Goal: Information Seeking & Learning: Learn about a topic

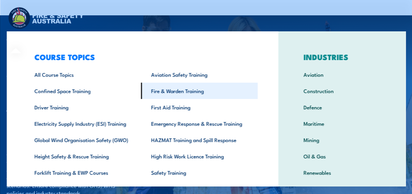
click at [170, 93] on link "Fire & Warden Training" at bounding box center [198, 91] width 117 height 16
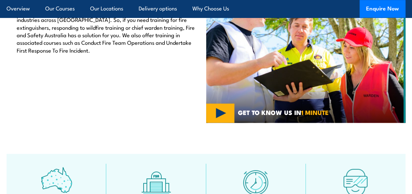
scroll to position [164, 0]
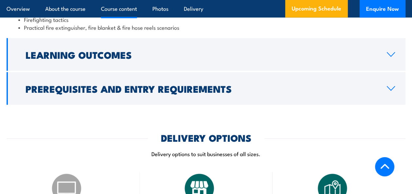
scroll to position [720, 0]
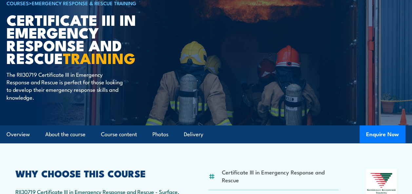
scroll to position [131, 0]
